Goal: Task Accomplishment & Management: Manage account settings

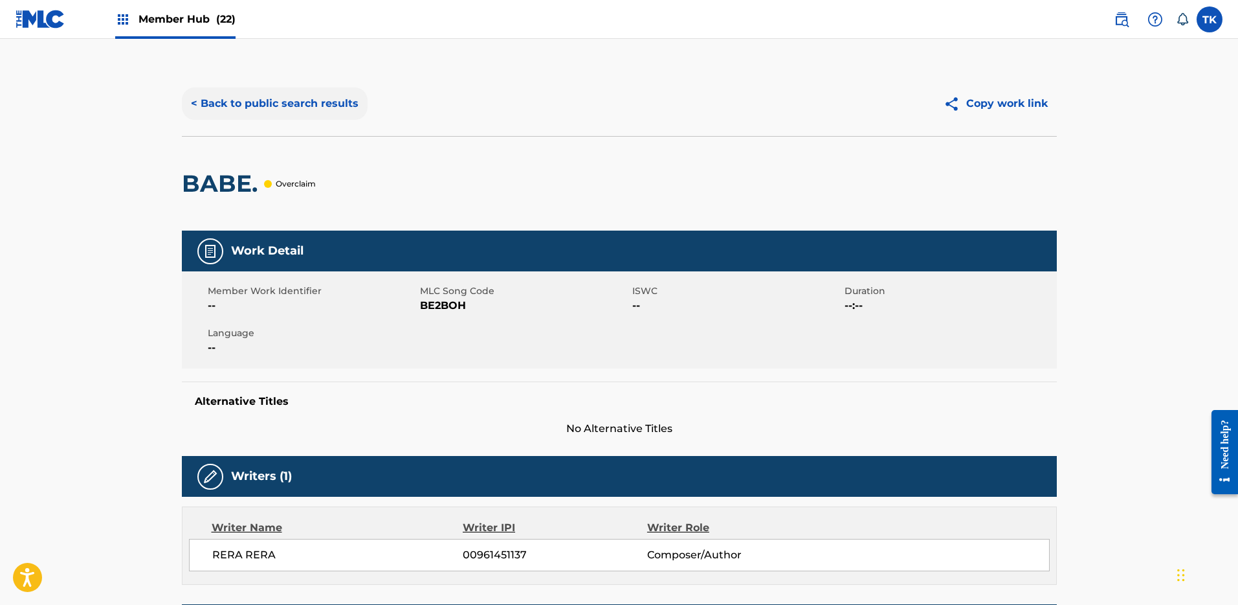
click at [258, 91] on button "< Back to public search results" at bounding box center [275, 103] width 186 height 32
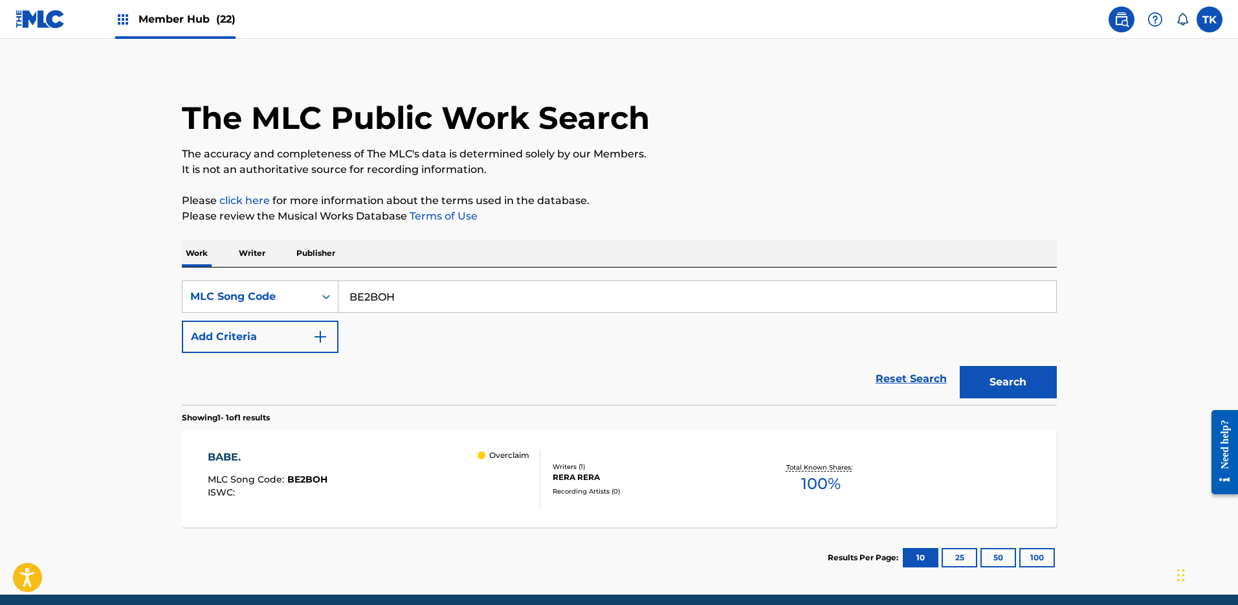
click at [200, 30] on div "Member Hub (22)" at bounding box center [175, 19] width 120 height 38
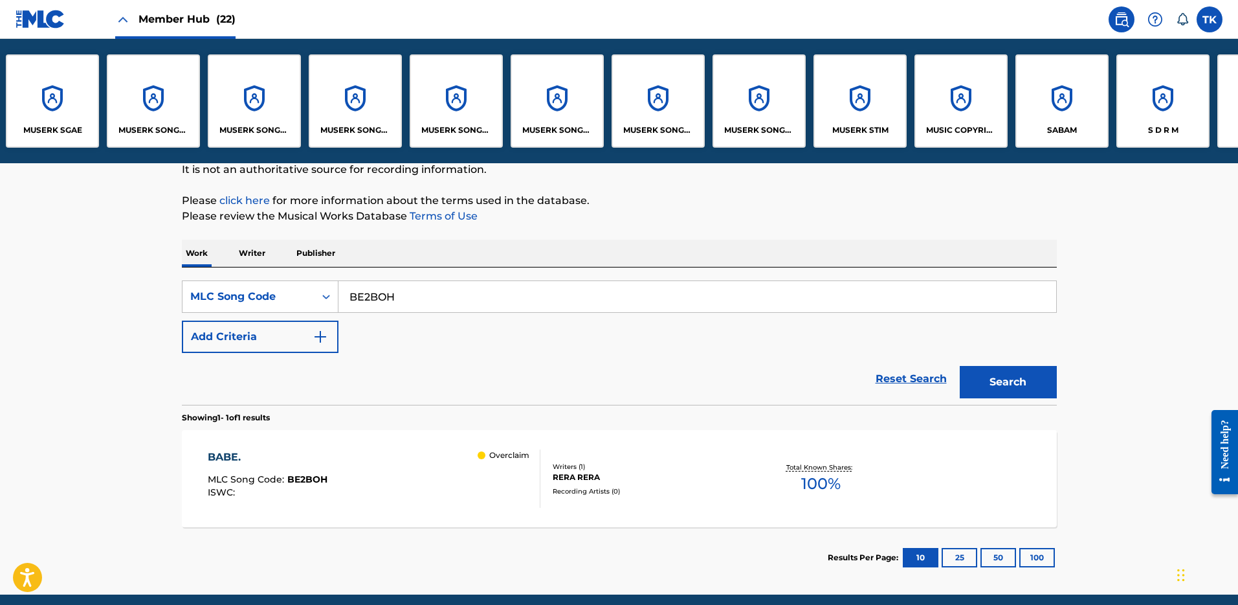
scroll to position [0, 841]
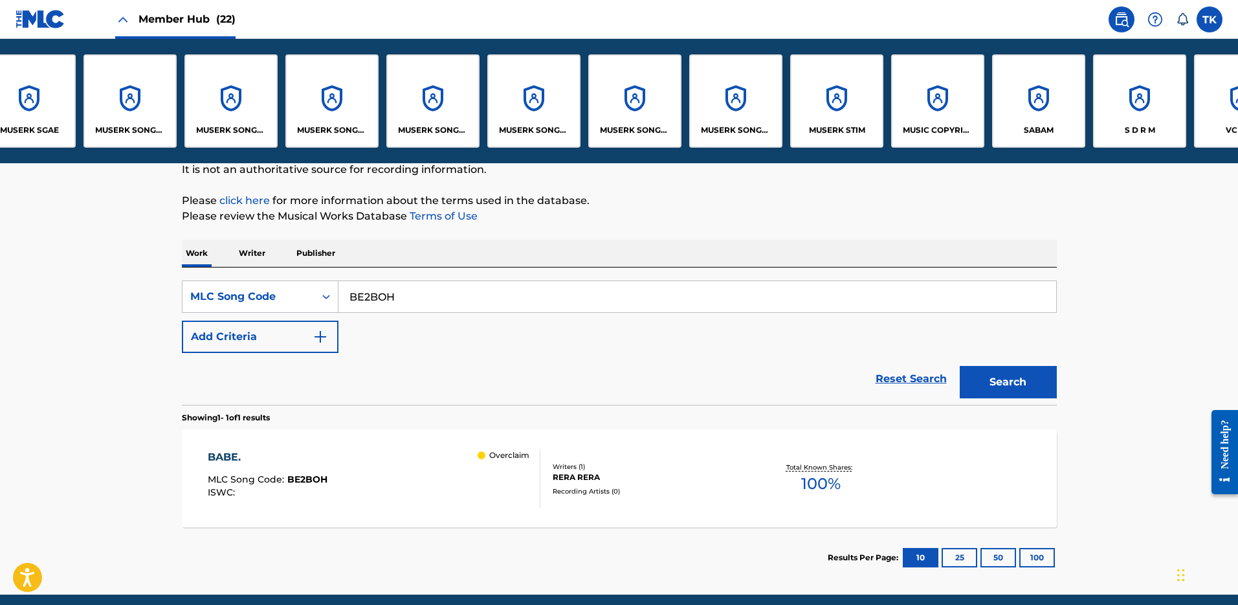
click at [432, 287] on input "BE2BOH" at bounding box center [698, 296] width 718 height 31
paste input "CK80F5"
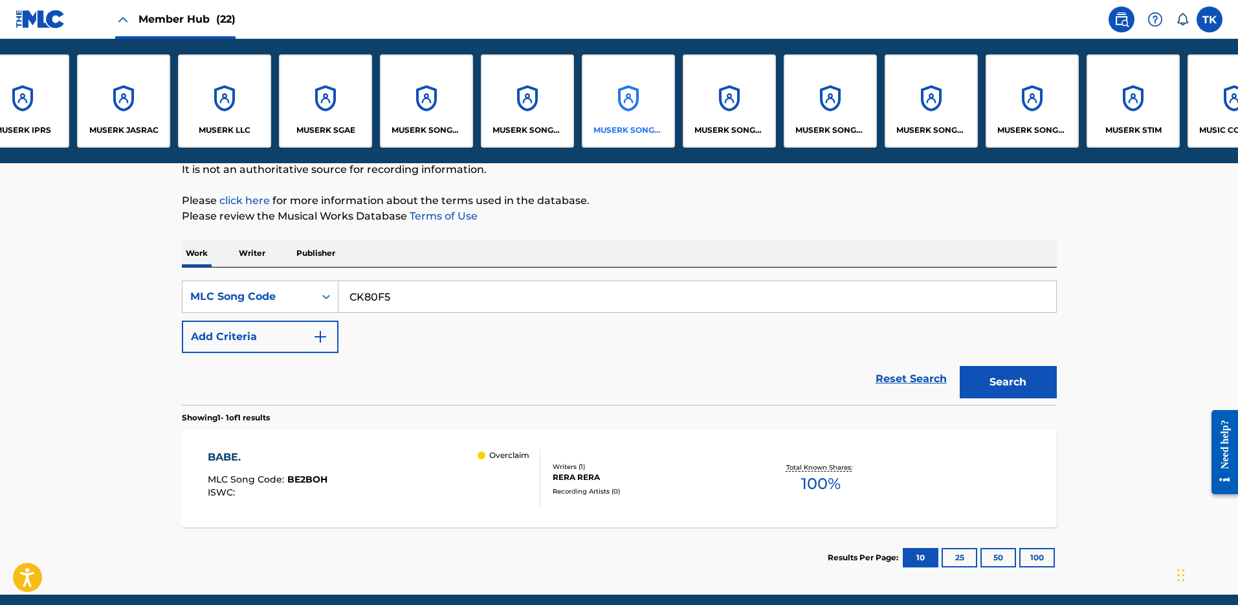
scroll to position [0, 408]
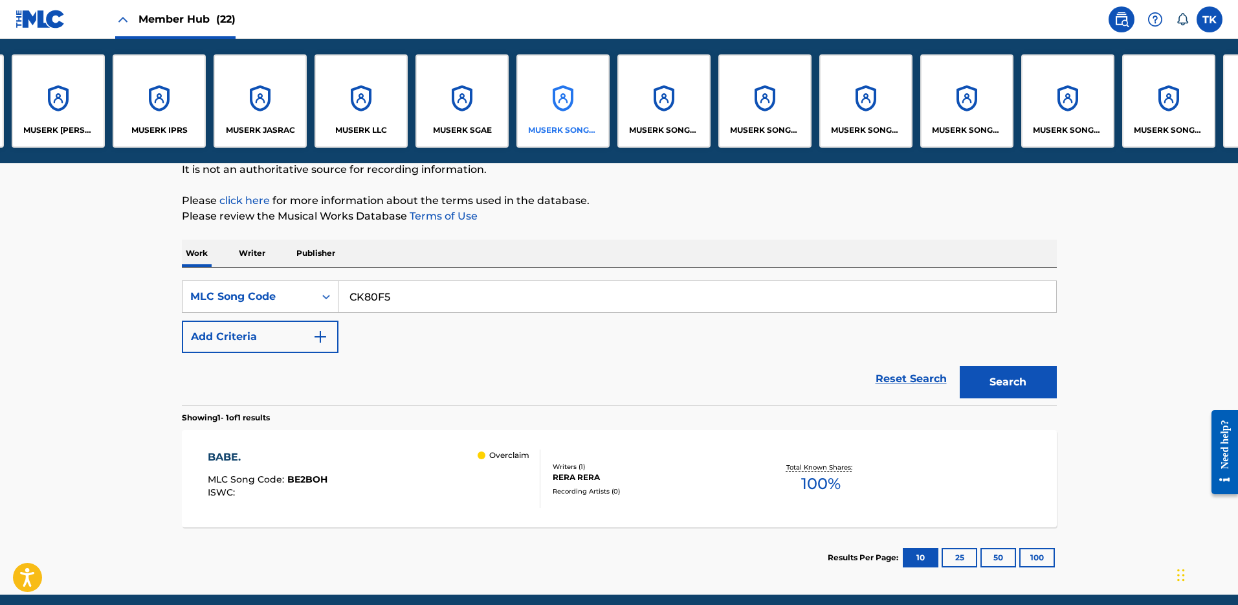
type input "CK80F5"
click at [461, 123] on div "MUSERK SGAE" at bounding box center [462, 100] width 93 height 93
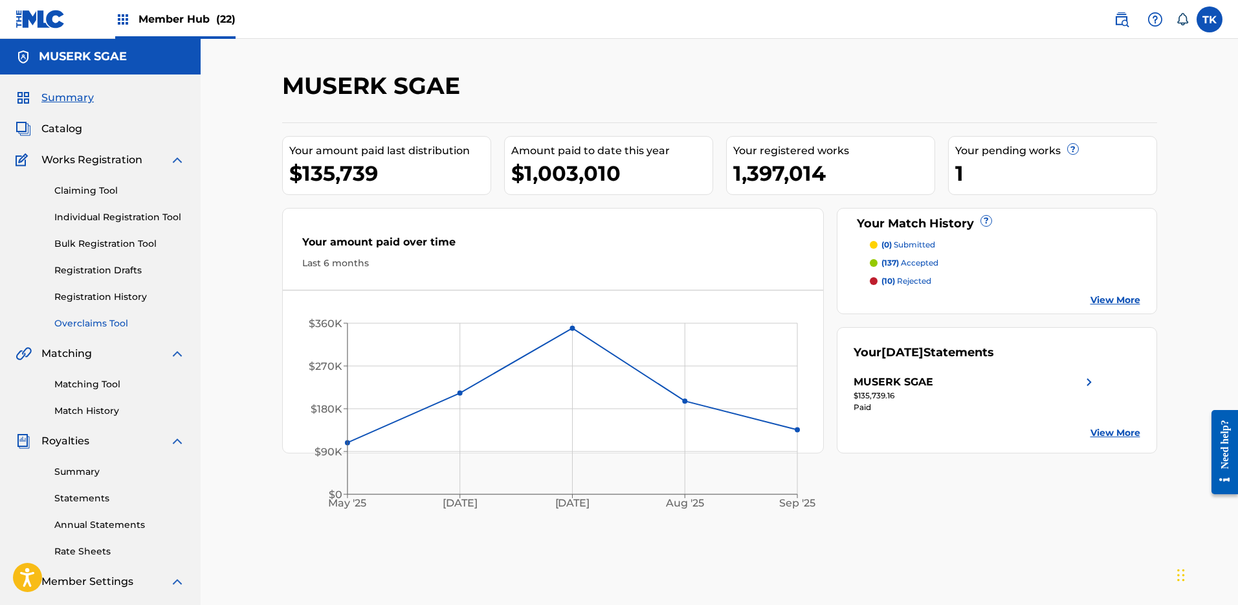
click at [109, 320] on link "Overclaims Tool" at bounding box center [119, 324] width 131 height 14
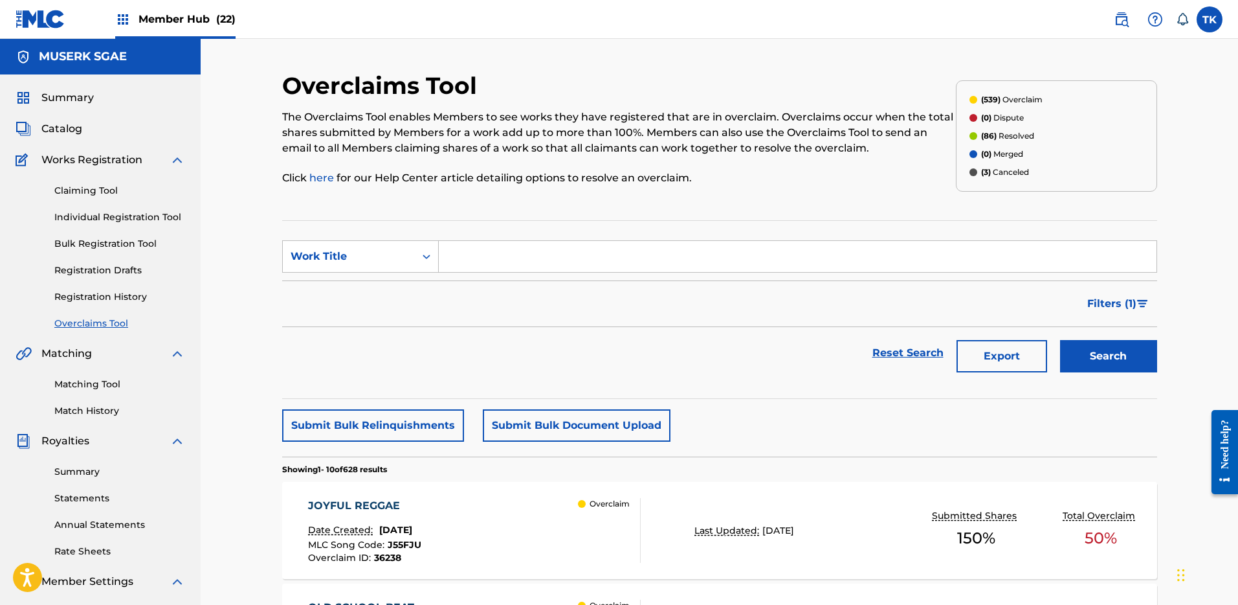
click at [437, 248] on div "SearchWithCriteria6f1b907c-9b3c-4d0d-8175-02b515428c05 Work Title" at bounding box center [719, 256] width 875 height 32
click at [401, 262] on div "Work Title" at bounding box center [349, 257] width 117 height 16
click at [392, 285] on div "MLC Song Code" at bounding box center [360, 289] width 155 height 32
click at [469, 258] on input "Search Form" at bounding box center [798, 256] width 718 height 31
type input "CK80F5"
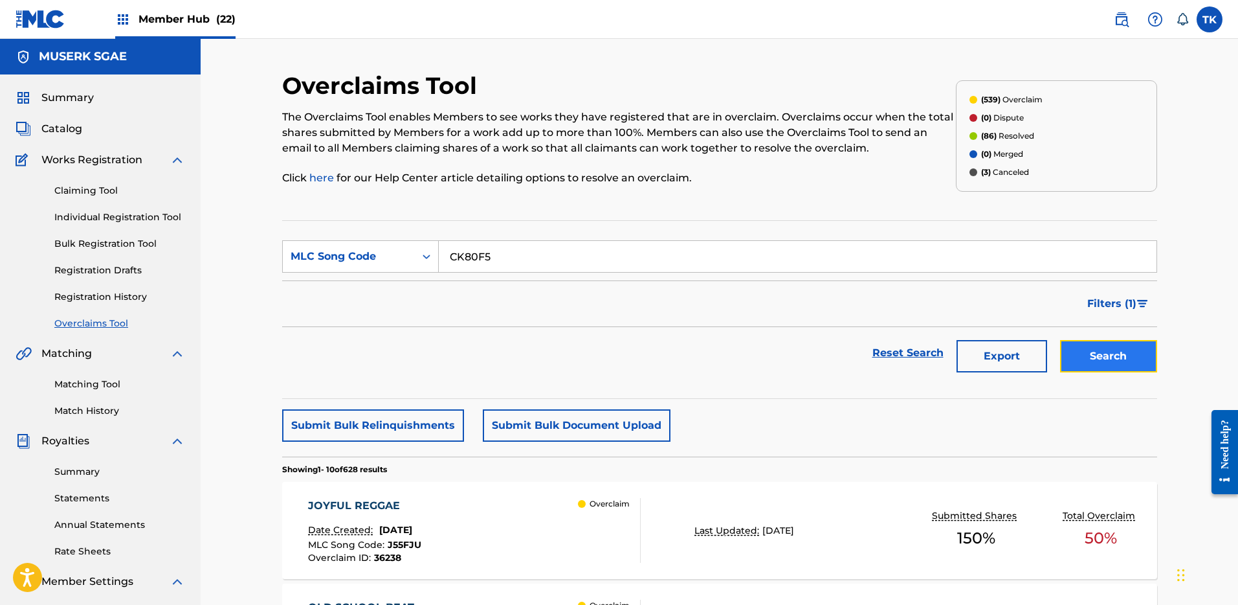
click at [1078, 348] on button "Search" at bounding box center [1108, 356] width 97 height 32
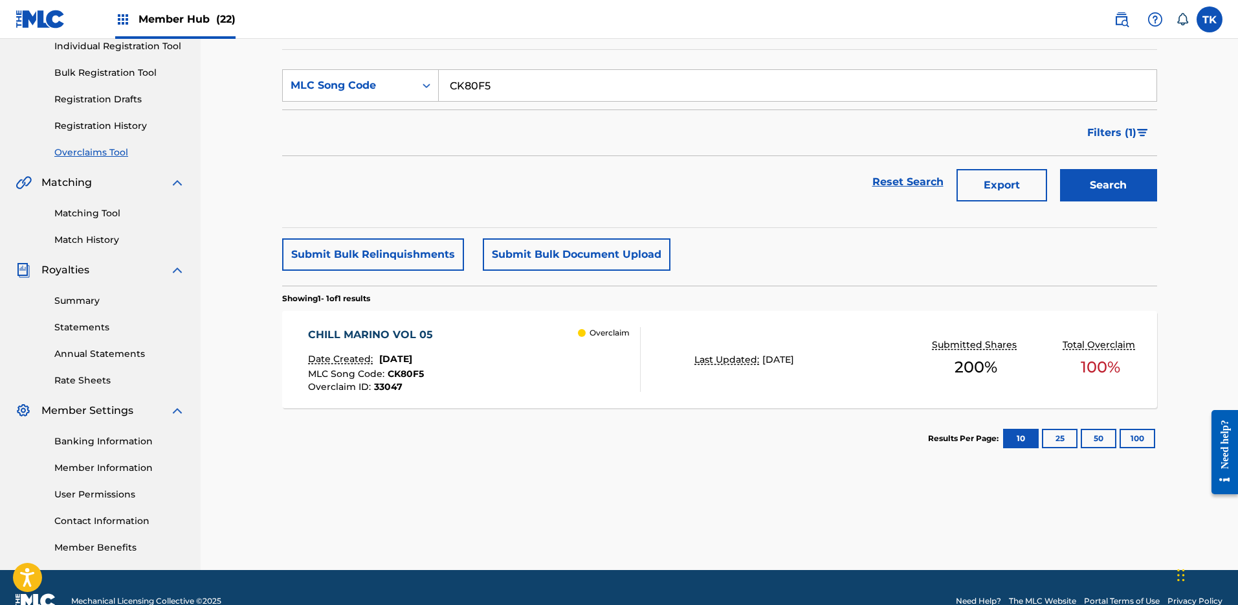
click at [322, 157] on div "Reset Search Export Search" at bounding box center [719, 182] width 875 height 52
click at [781, 338] on div "CHILL MARINO VOL 05 Date Created: [DATE] MLC Song Code : CK80F5 Overclaim ID : …" at bounding box center [719, 359] width 875 height 97
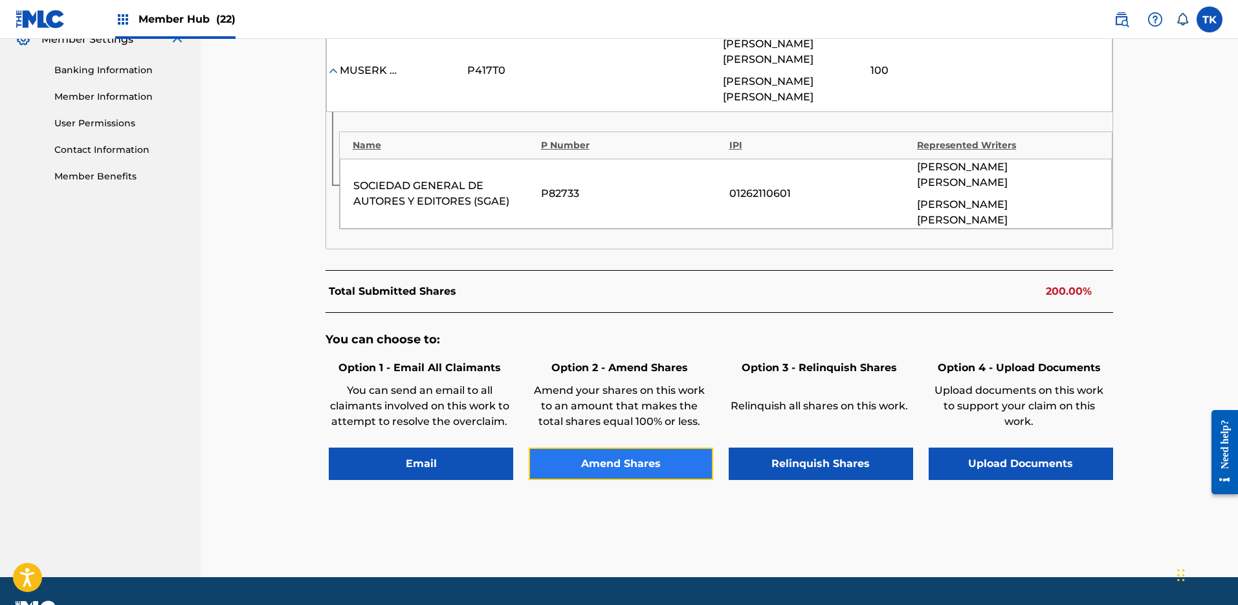
click at [674, 447] on button "Amend Shares" at bounding box center [621, 463] width 184 height 32
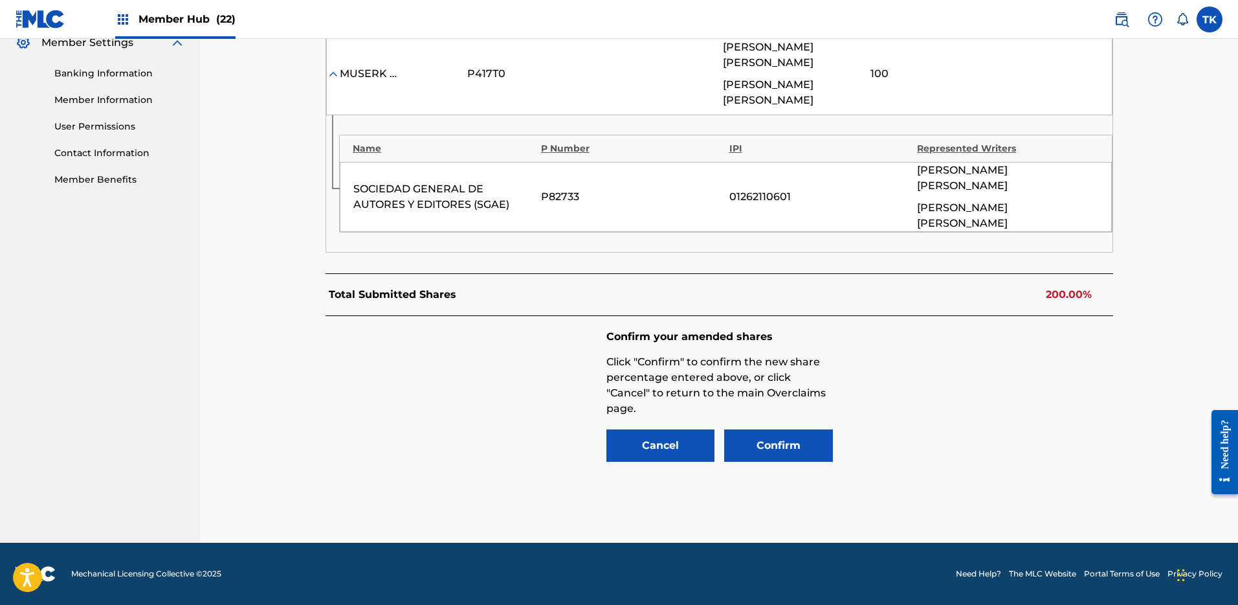
scroll to position [496, 0]
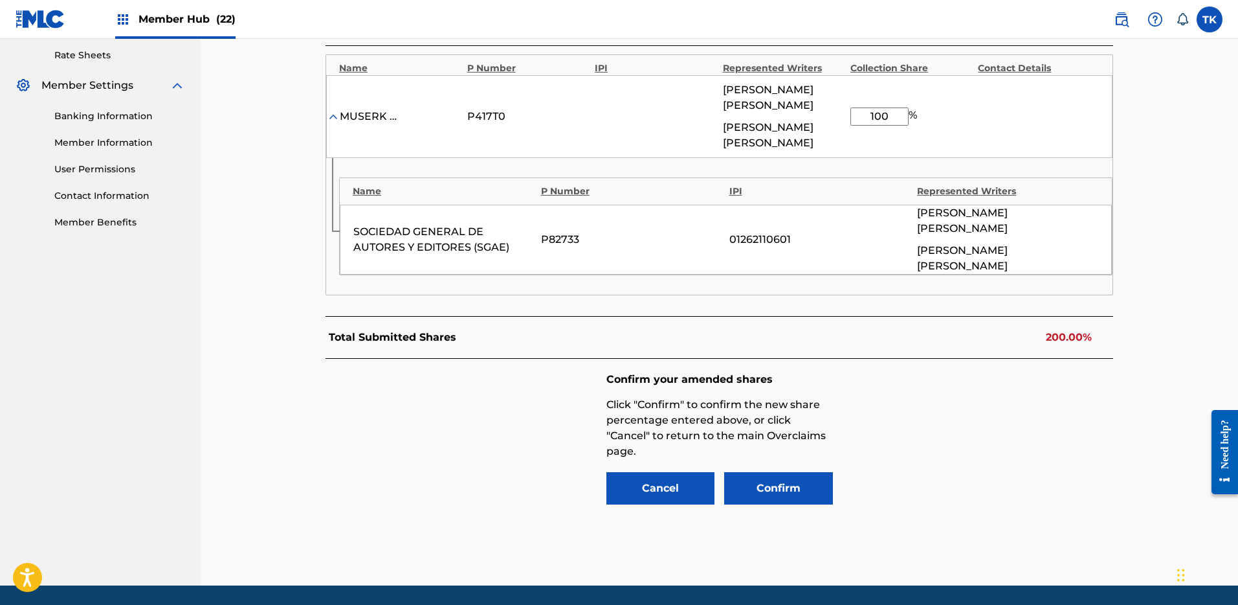
click at [891, 120] on input "100" at bounding box center [880, 116] width 58 height 18
type input "50"
drag, startPoint x: 1014, startPoint y: 473, endPoint x: 898, endPoint y: 460, distance: 116.5
click at [1014, 472] on div "Confirm your amended shares Click "Confirm" to confirm the new share percentage…" at bounding box center [720, 440] width 788 height 162
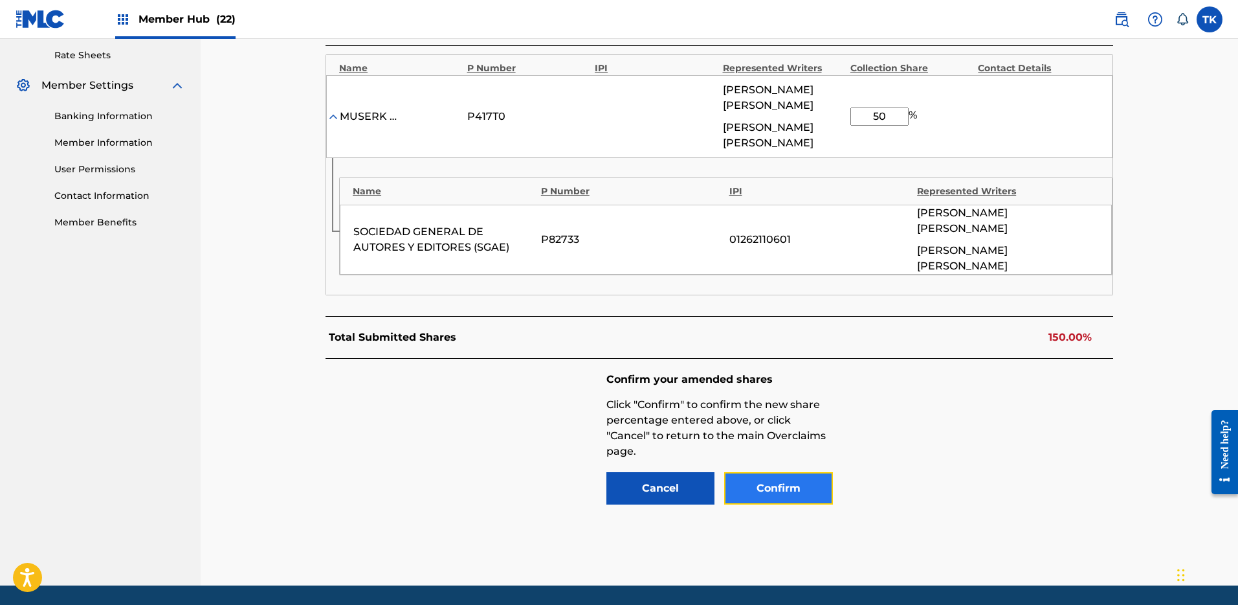
click at [817, 472] on button "Confirm" at bounding box center [778, 488] width 109 height 32
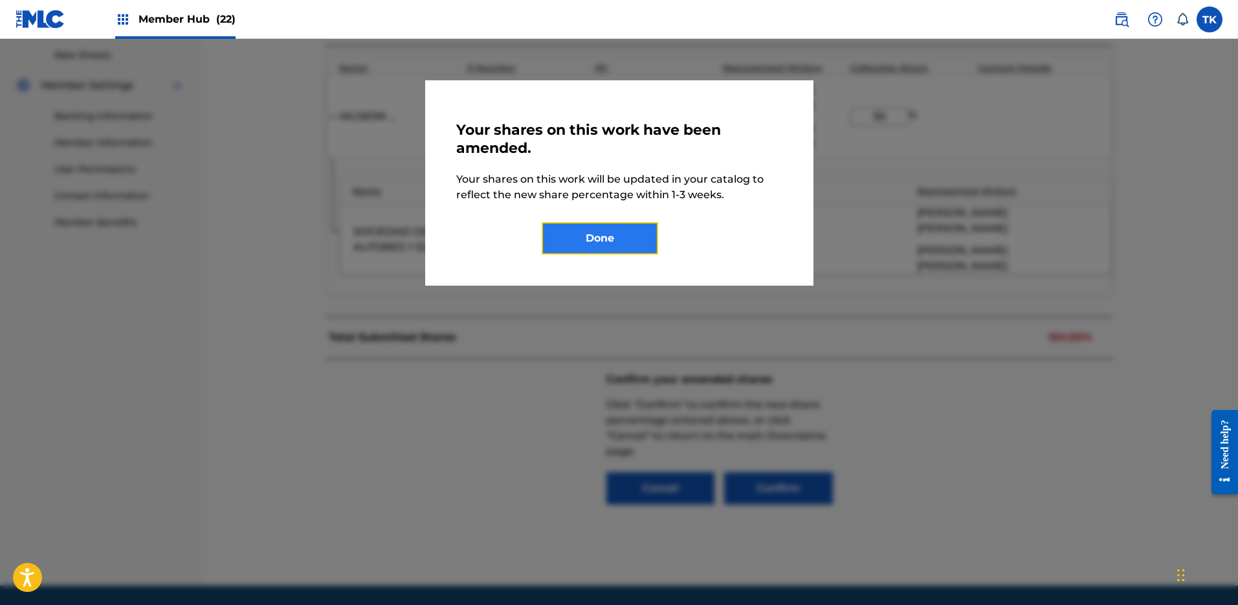
click at [625, 247] on button "Done" at bounding box center [600, 238] width 117 height 32
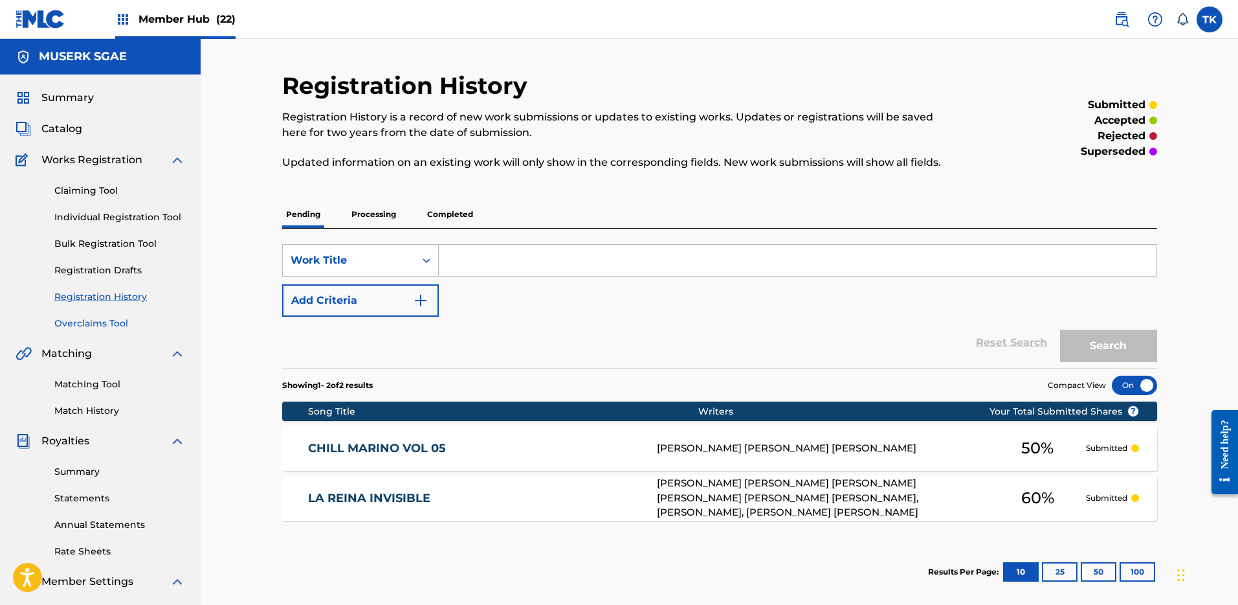
click at [109, 319] on link "Overclaims Tool" at bounding box center [119, 324] width 131 height 14
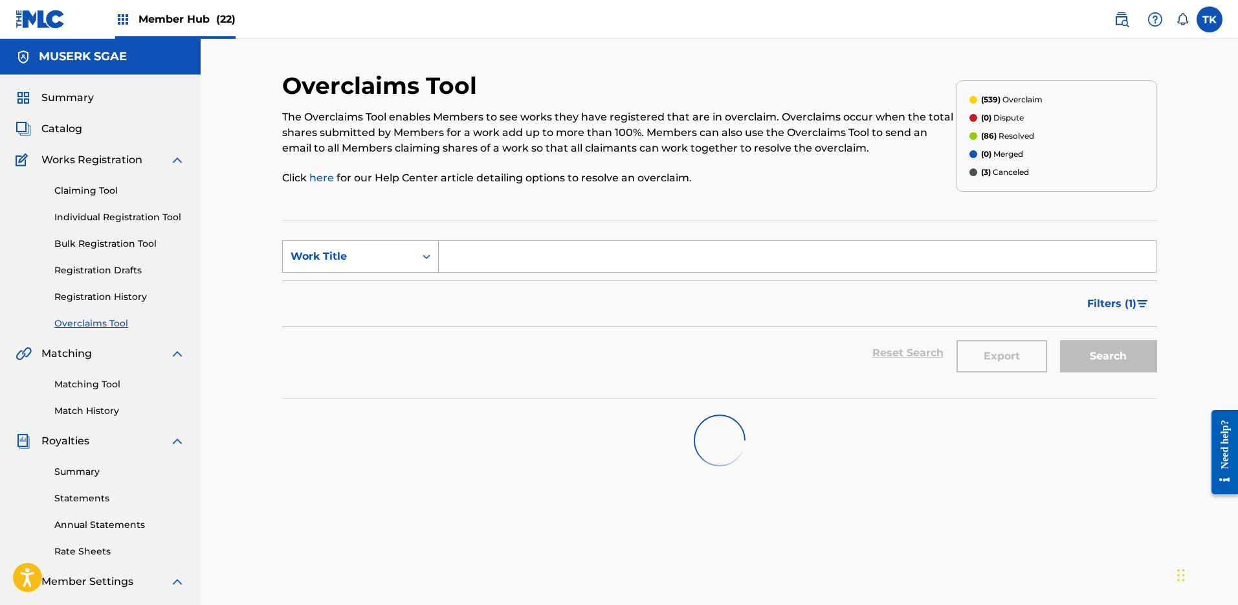
click at [373, 257] on div "Work Title" at bounding box center [349, 257] width 117 height 16
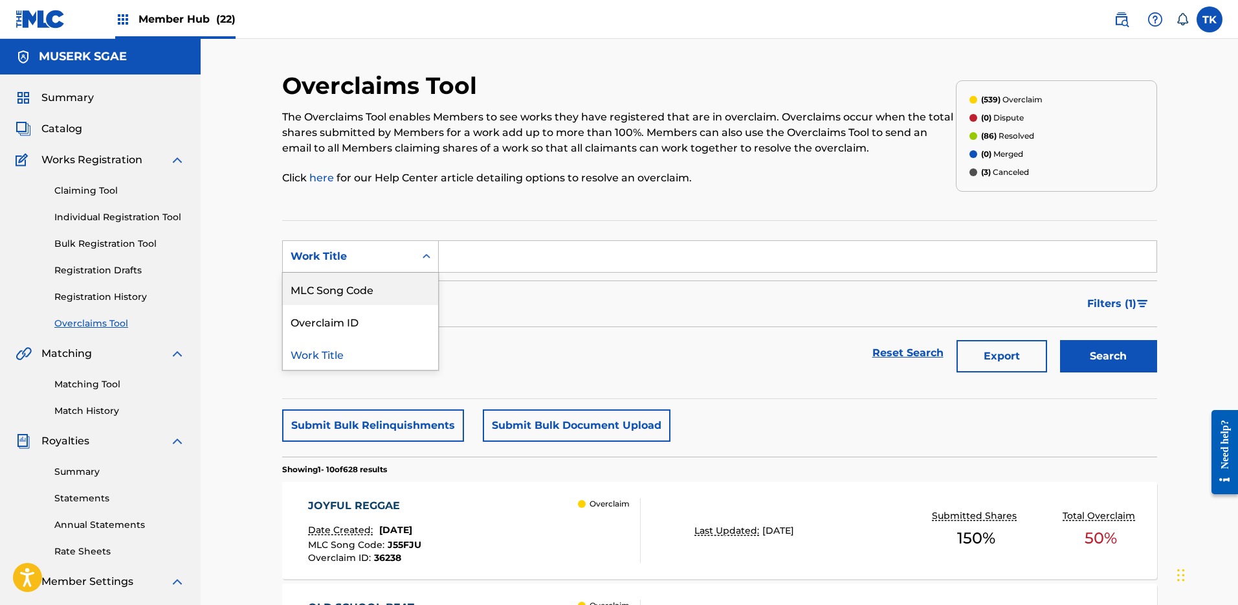
click at [377, 299] on div "MLC Song Code" at bounding box center [360, 289] width 155 height 32
click at [478, 253] on input "Search Form" at bounding box center [798, 256] width 718 height 31
type input "W519V0"
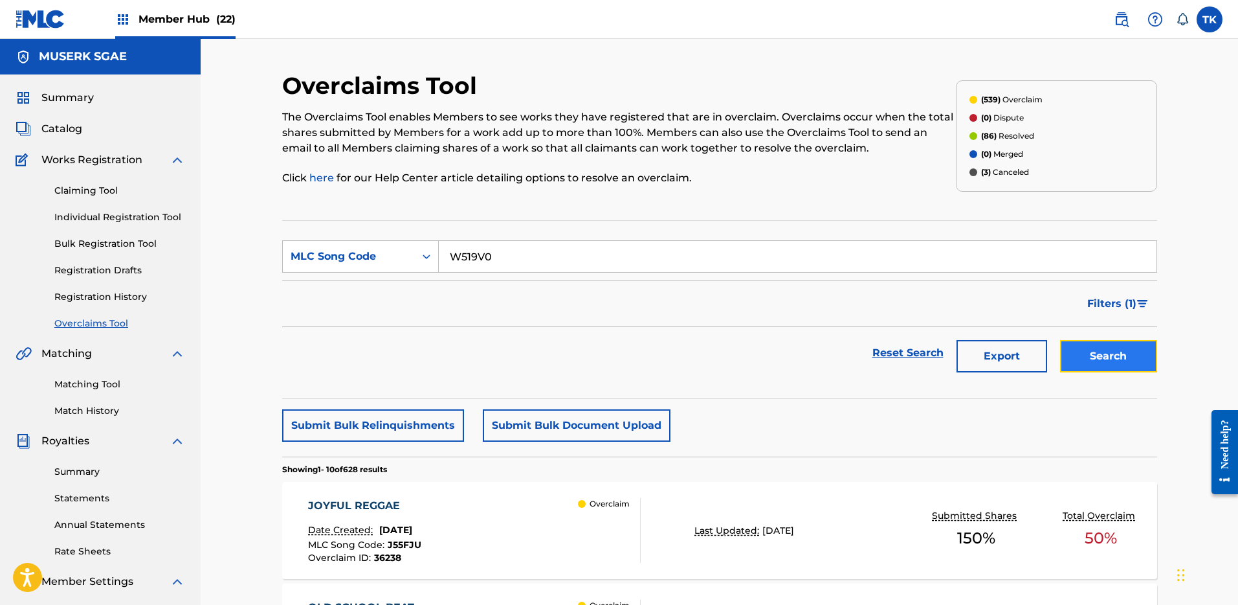
click at [1074, 357] on button "Search" at bounding box center [1108, 356] width 97 height 32
click at [719, 571] on div "WHAT S AT STAKE Date Created: [DATE] MLC Song Code : W519V0 Overclaim ID : 3306…" at bounding box center [719, 530] width 875 height 97
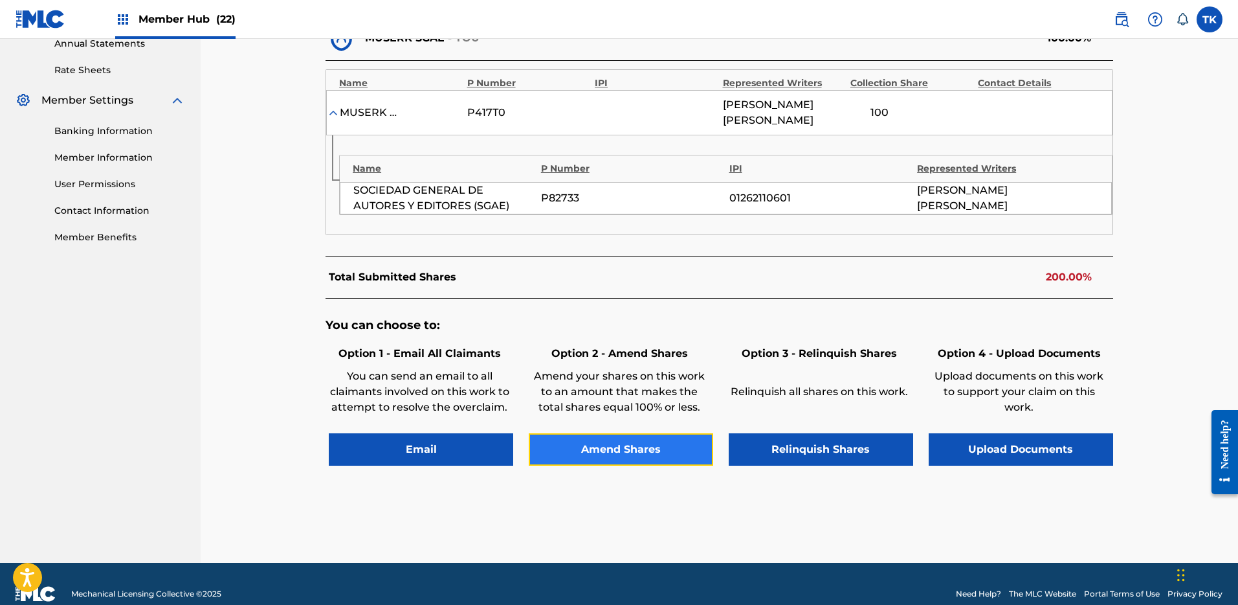
click at [599, 454] on button "Amend Shares" at bounding box center [621, 449] width 184 height 32
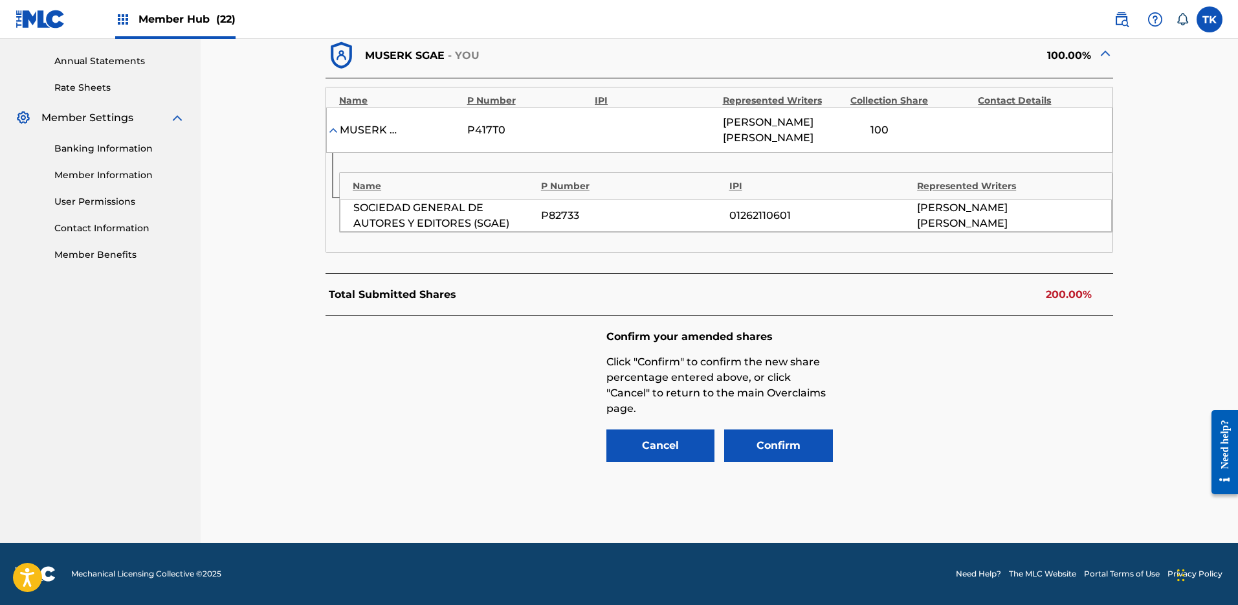
scroll to position [463, 0]
drag, startPoint x: 887, startPoint y: 131, endPoint x: 845, endPoint y: 127, distance: 42.3
click at [845, 127] on div "MUSERK SGAE P417T0 [PERSON_NAME] 100 %" at bounding box center [719, 129] width 786 height 45
type input "50"
drag, startPoint x: 973, startPoint y: 376, endPoint x: 917, endPoint y: 416, distance: 69.2
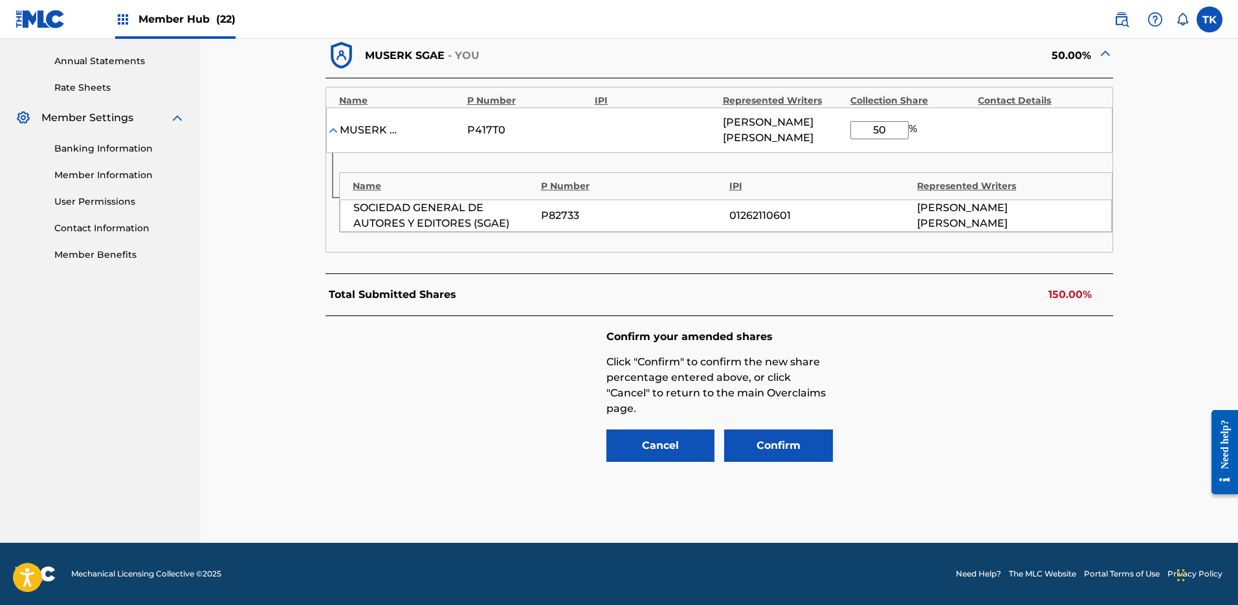
click at [974, 376] on div "Confirm your amended shares Click "Confirm" to confirm the new share percentage…" at bounding box center [720, 397] width 788 height 162
click at [833, 451] on div "Confirm your amended shares Click "Confirm" to confirm the new share percentage…" at bounding box center [720, 397] width 788 height 162
click at [797, 449] on button "Confirm" at bounding box center [778, 445] width 109 height 32
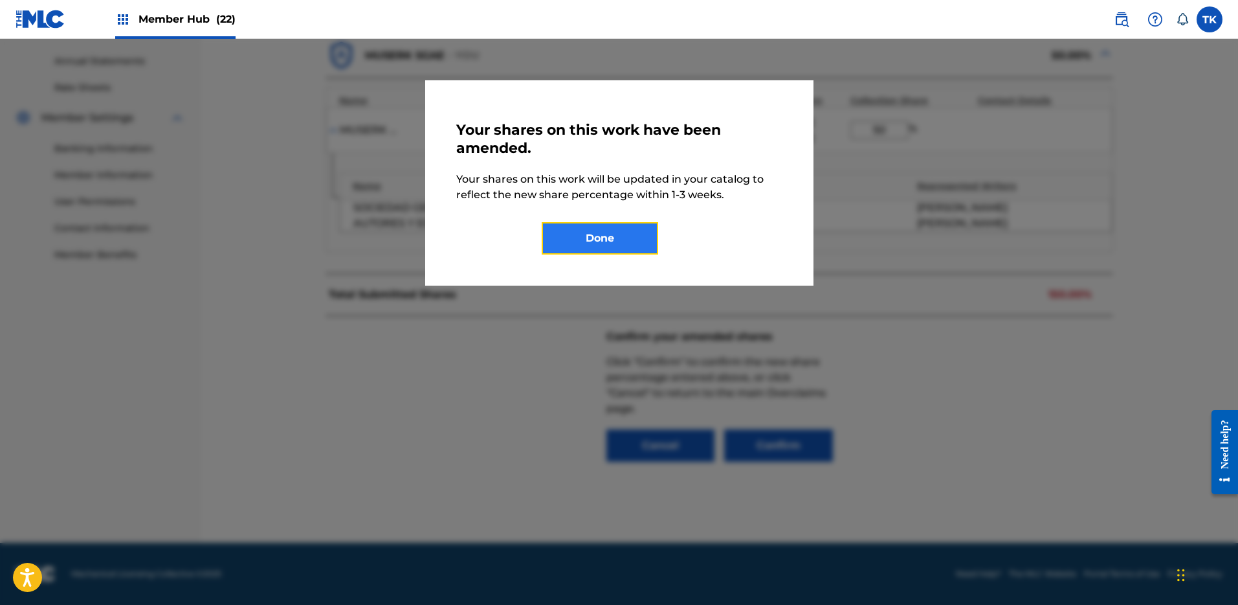
click at [630, 233] on button "Done" at bounding box center [600, 238] width 117 height 32
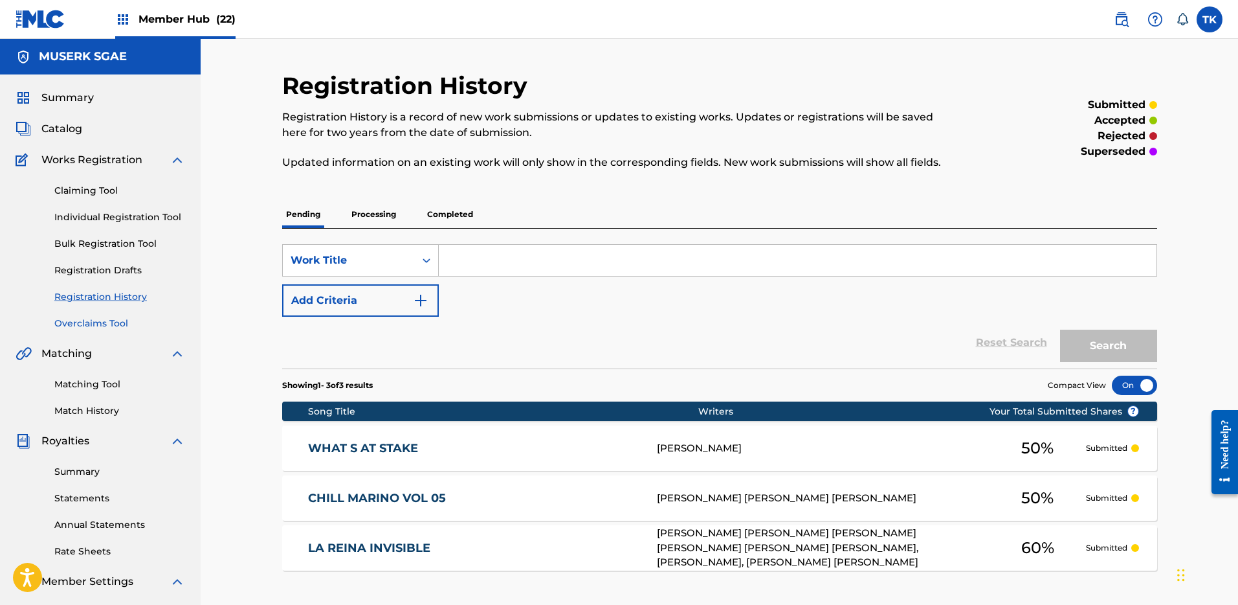
click at [76, 325] on link "Overclaims Tool" at bounding box center [119, 324] width 131 height 14
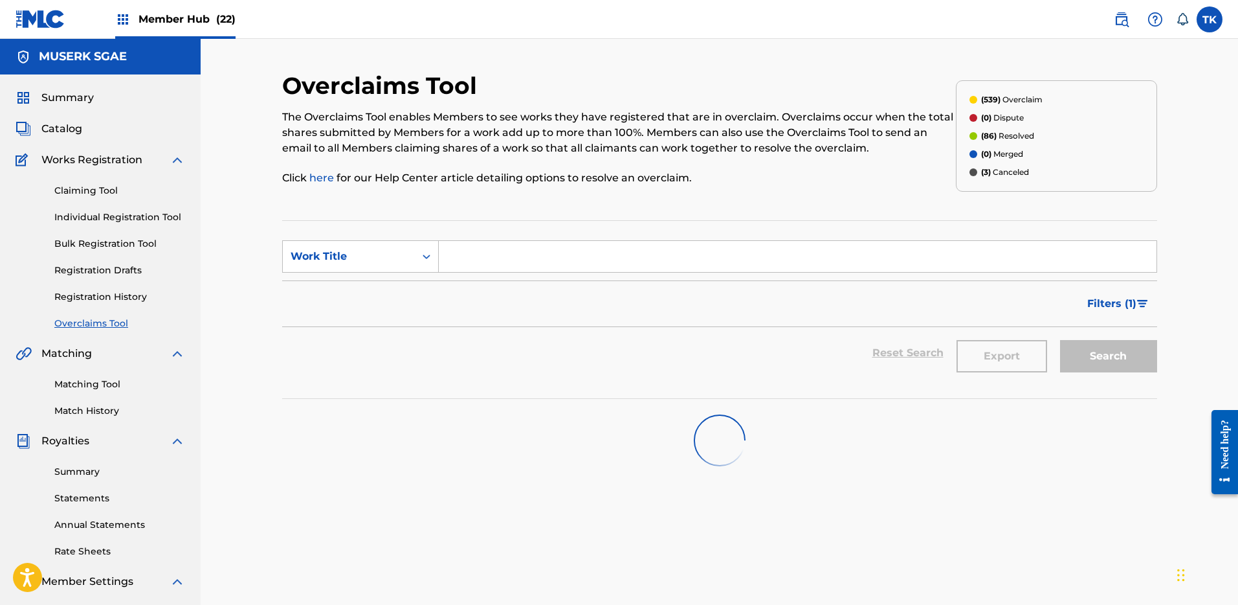
click at [469, 253] on input "Search Form" at bounding box center [798, 256] width 718 height 31
click at [373, 258] on div "Work Title" at bounding box center [349, 257] width 117 height 16
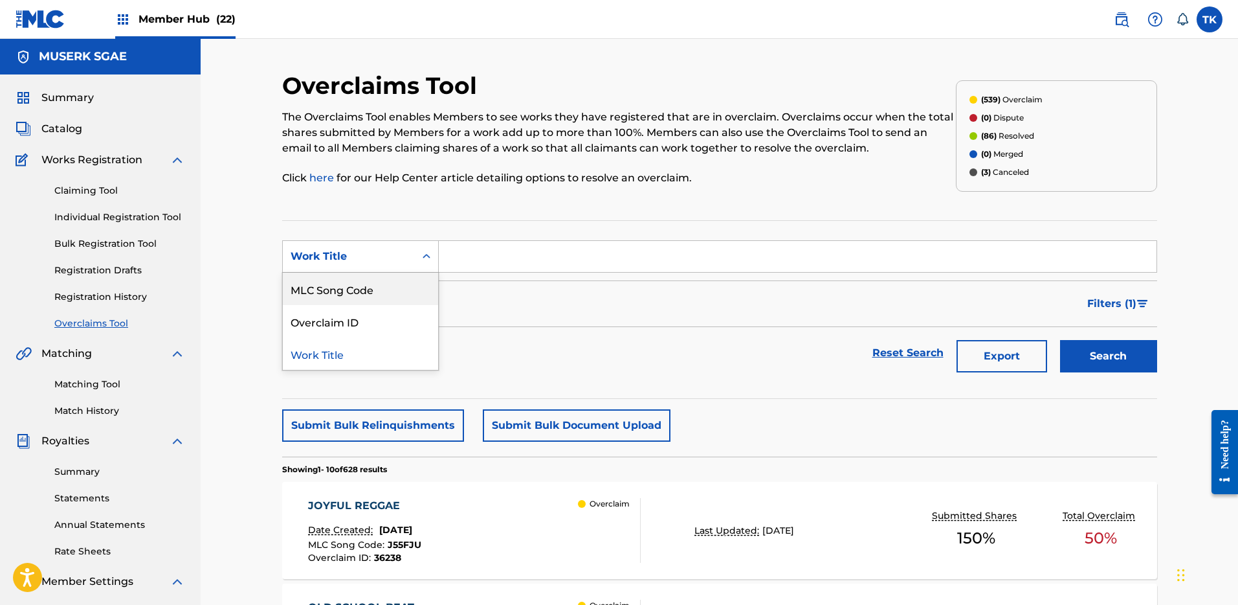
click at [381, 292] on div "MLC Song Code" at bounding box center [360, 289] width 155 height 32
click at [510, 259] on input "Search Form" at bounding box center [798, 256] width 718 height 31
paste input "RO0GPE"
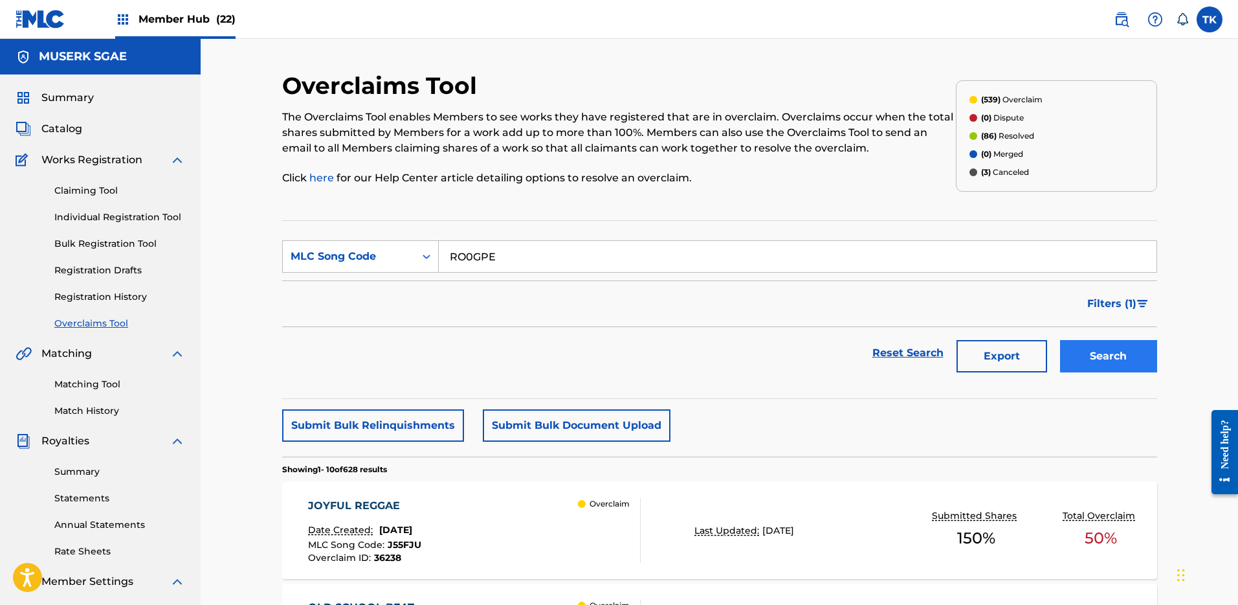
type input "RO0GPE"
click at [1082, 350] on button "Search" at bounding box center [1108, 356] width 97 height 32
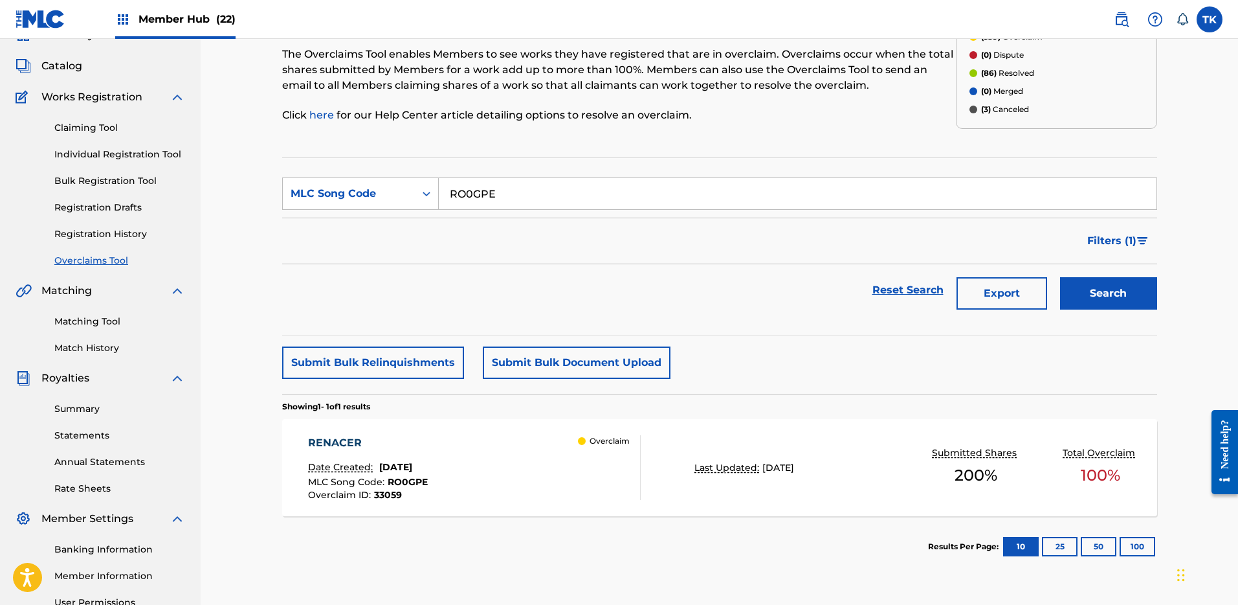
click at [689, 445] on div "RENACER Date Created: [DATE] MLC Song Code : RO0GPE Overclaim ID : 33059 Overcl…" at bounding box center [719, 467] width 875 height 97
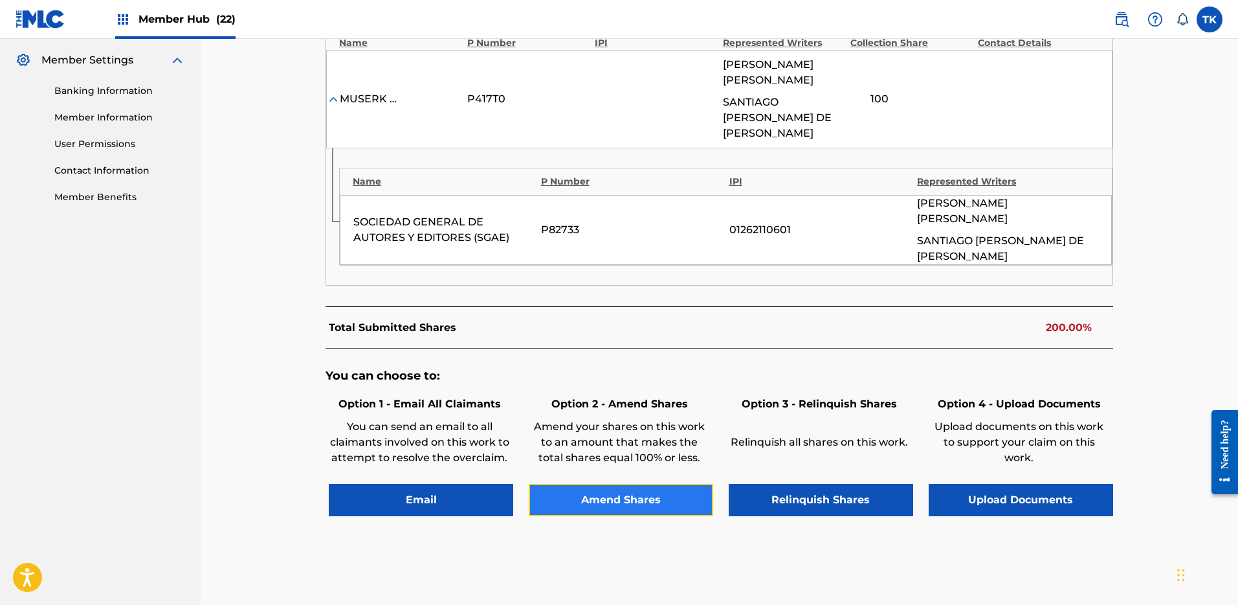
click at [612, 484] on button "Amend Shares" at bounding box center [621, 500] width 184 height 32
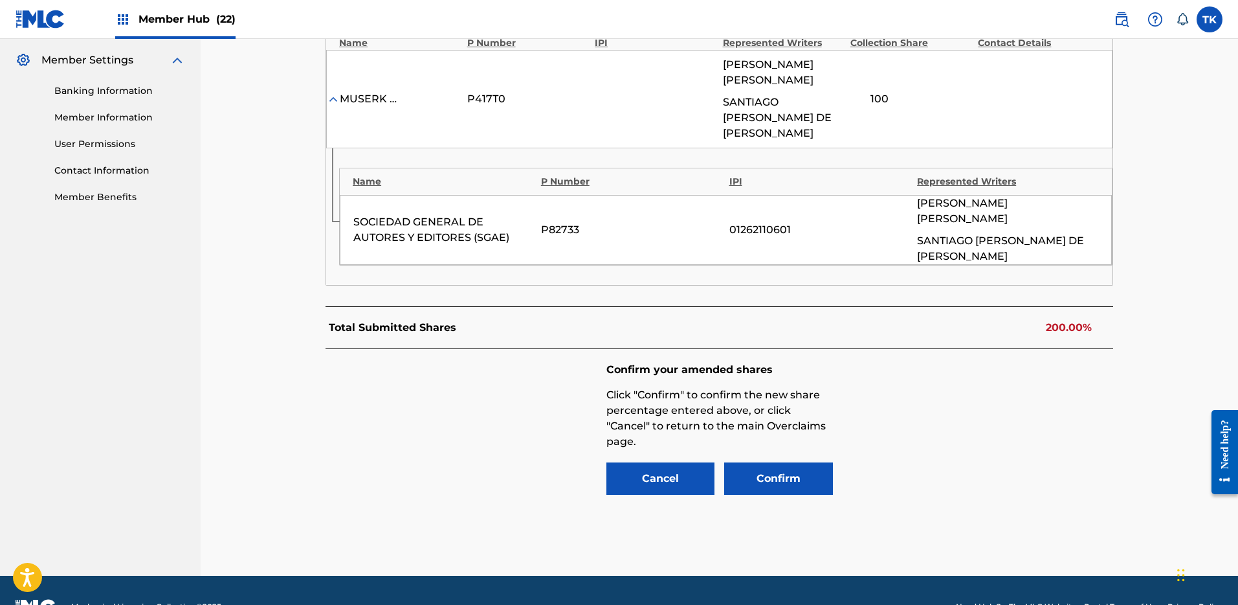
scroll to position [496, 0]
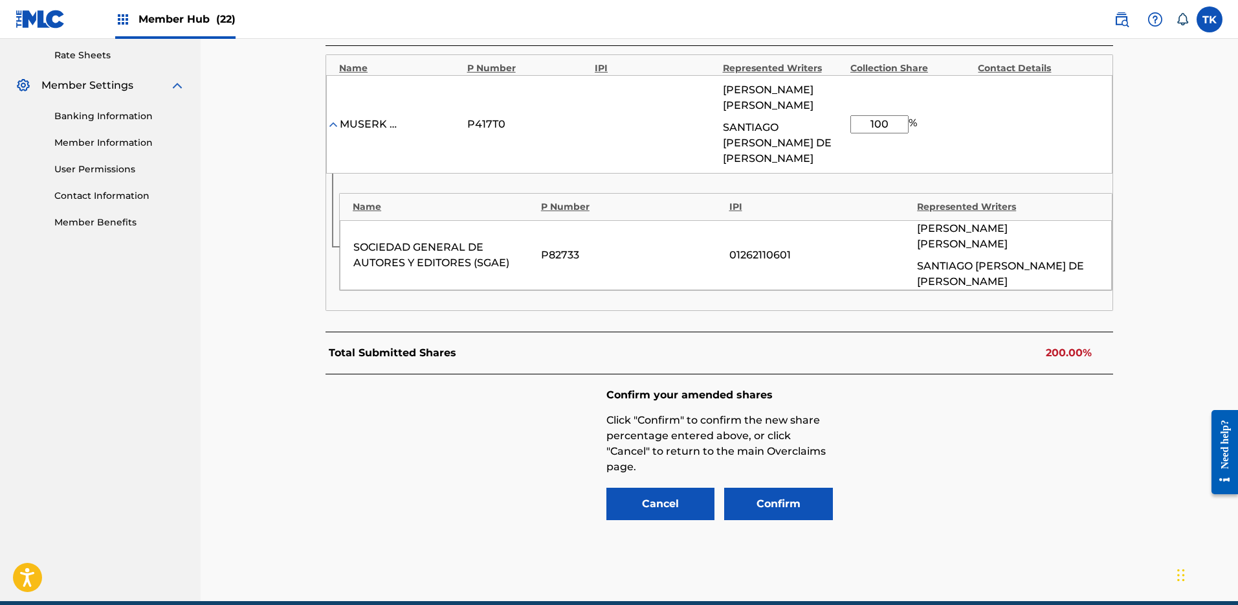
drag, startPoint x: 888, startPoint y: 118, endPoint x: 840, endPoint y: 117, distance: 48.6
click at [838, 118] on div "MUSERK SGAE P417T0 [PERSON_NAME] [PERSON_NAME] DE [PERSON_NAME] 100 %" at bounding box center [719, 124] width 786 height 98
type input "50"
click at [1014, 417] on div "Confirm your amended shares Click "Confirm" to confirm the new share percentage…" at bounding box center [720, 455] width 788 height 162
click at [807, 487] on button "Confirm" at bounding box center [778, 503] width 109 height 32
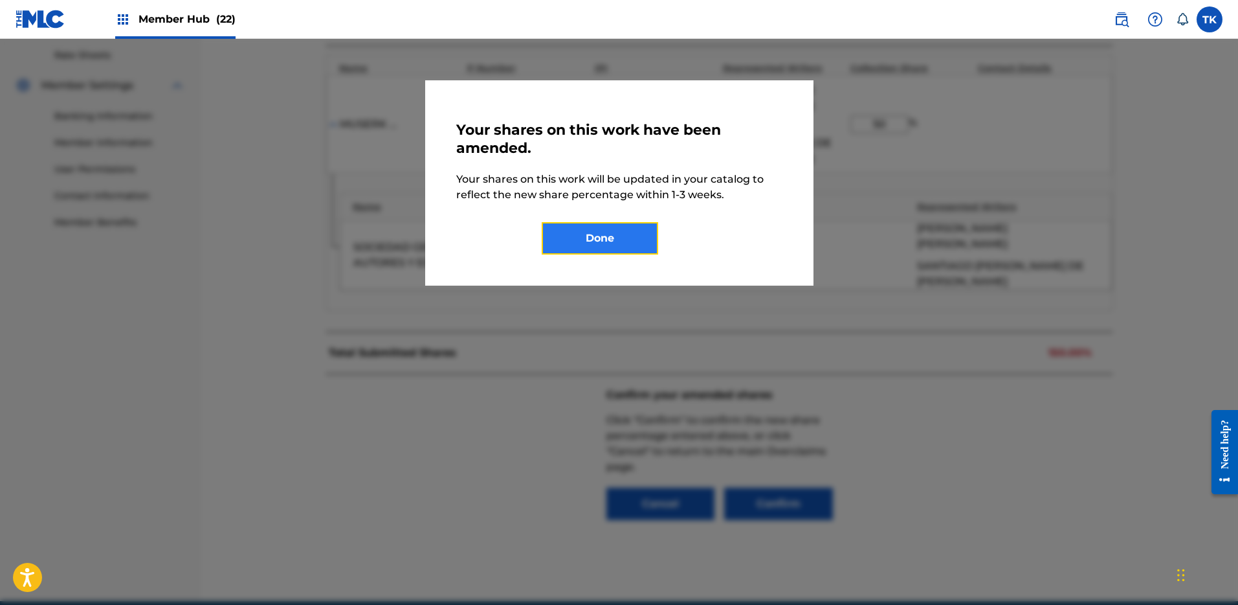
click at [628, 238] on button "Done" at bounding box center [600, 238] width 117 height 32
